Goal: Check status: Check status

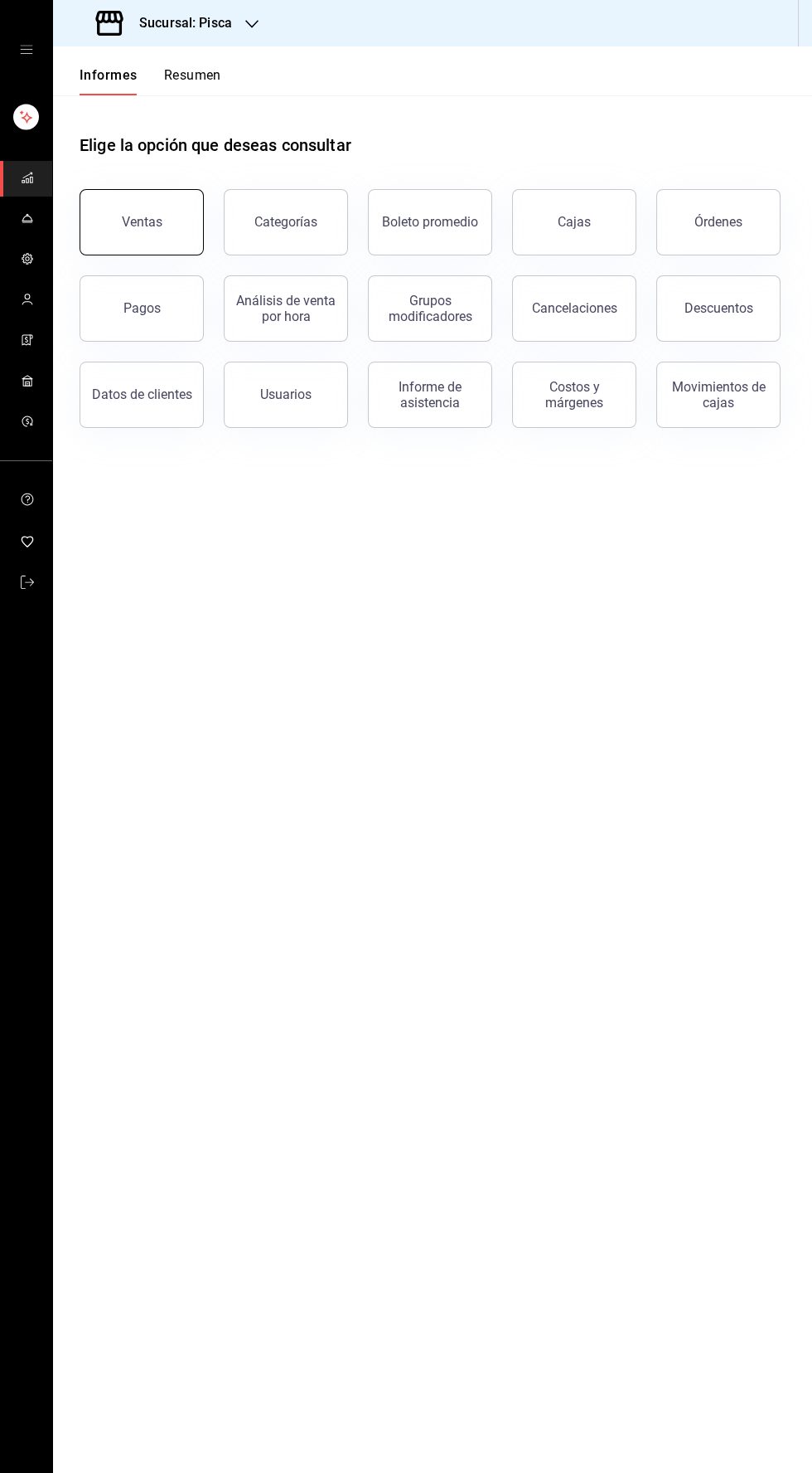
click at [127, 221] on font "Ventas" at bounding box center [142, 221] width 41 height 16
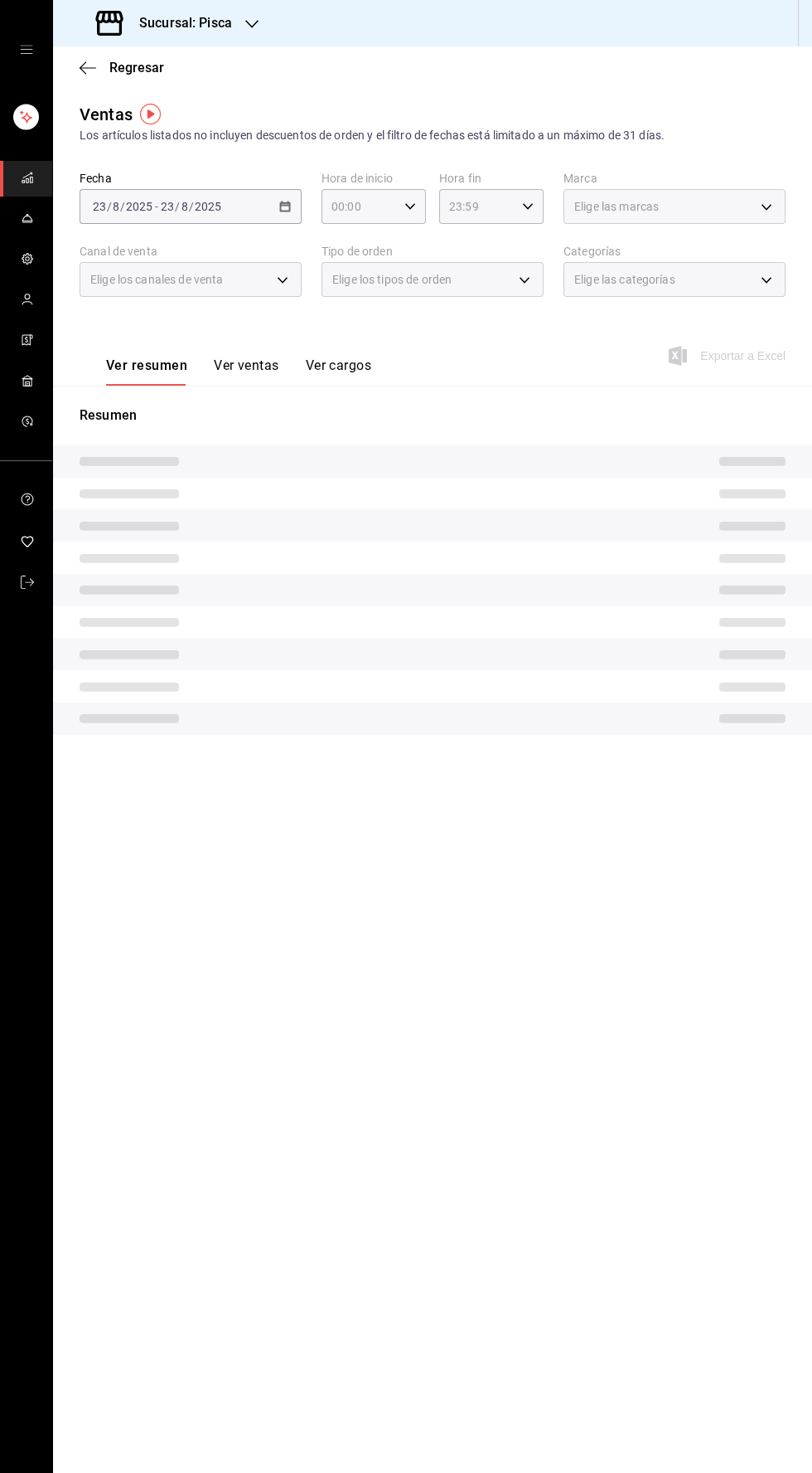
click at [279, 204] on div "[DATE] [DATE] - [DATE] [DATE]" at bounding box center [190, 205] width 222 height 34
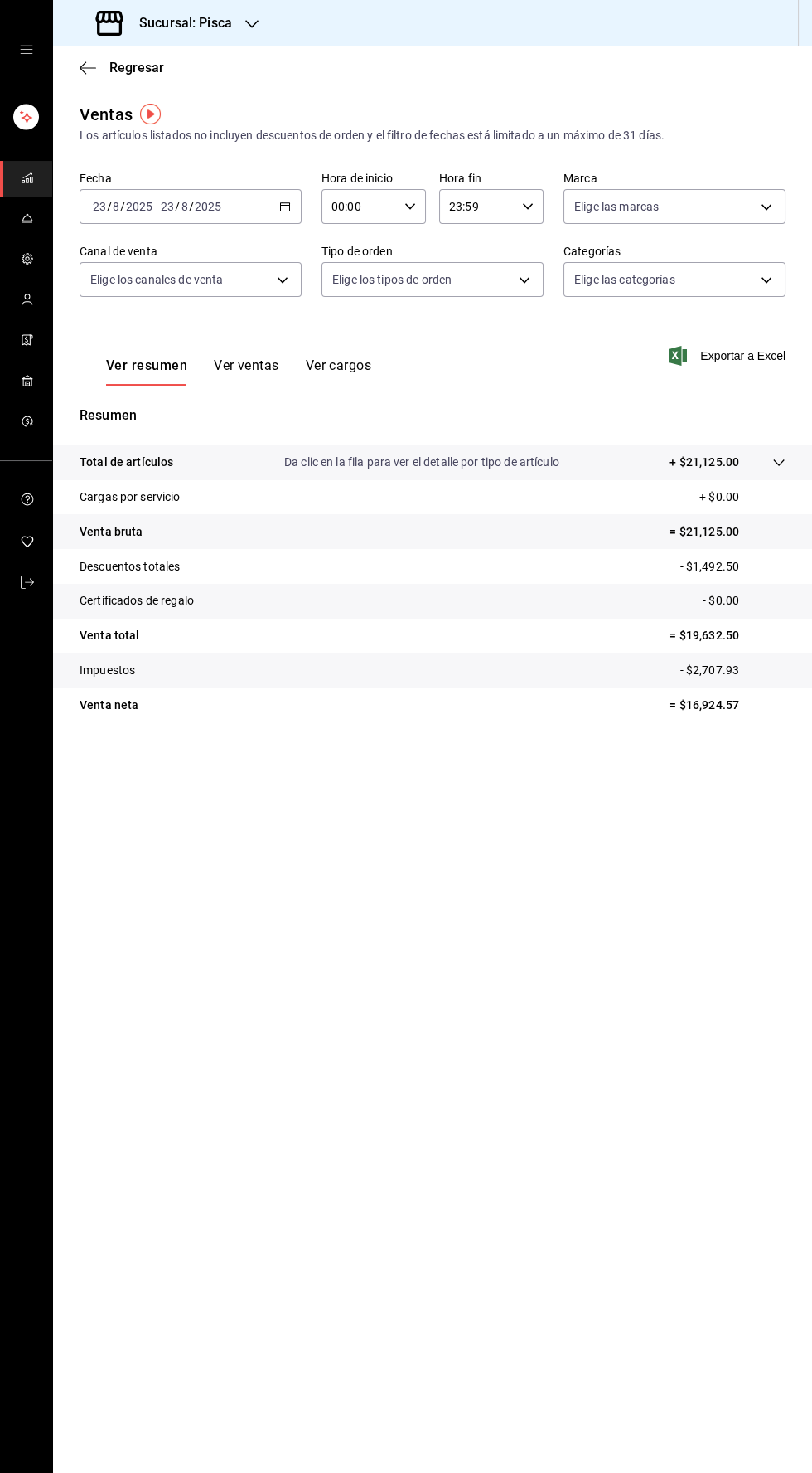
click at [285, 205] on icon "button" at bounding box center [285, 206] width 11 height 11
click at [104, 256] on font "Hoy" at bounding box center [104, 256] width 20 height 13
click at [220, 378] on button "Ver ventas" at bounding box center [246, 371] width 65 height 29
